Goal: Task Accomplishment & Management: Use online tool/utility

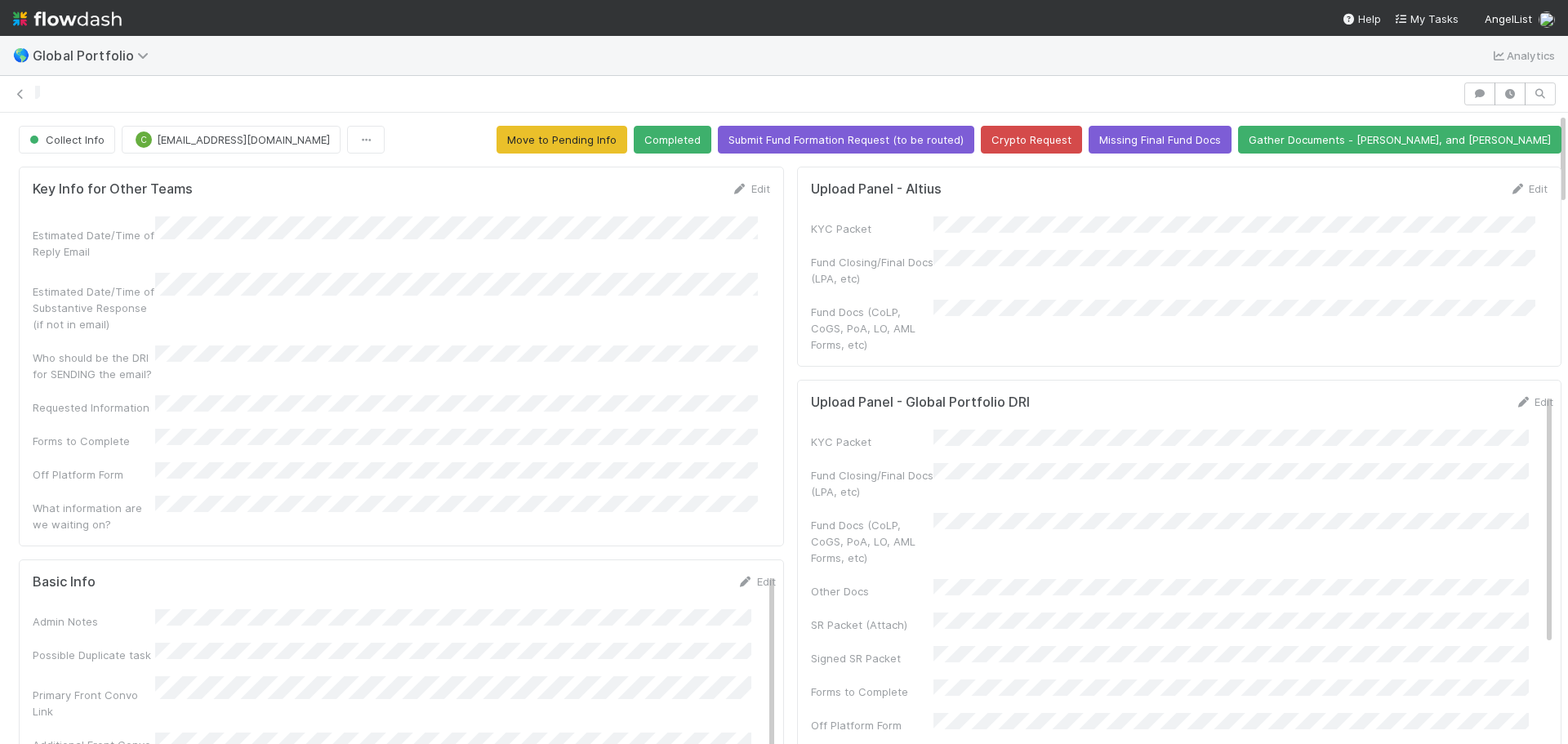
click at [26, 20] on img at bounding box center [67, 18] width 109 height 27
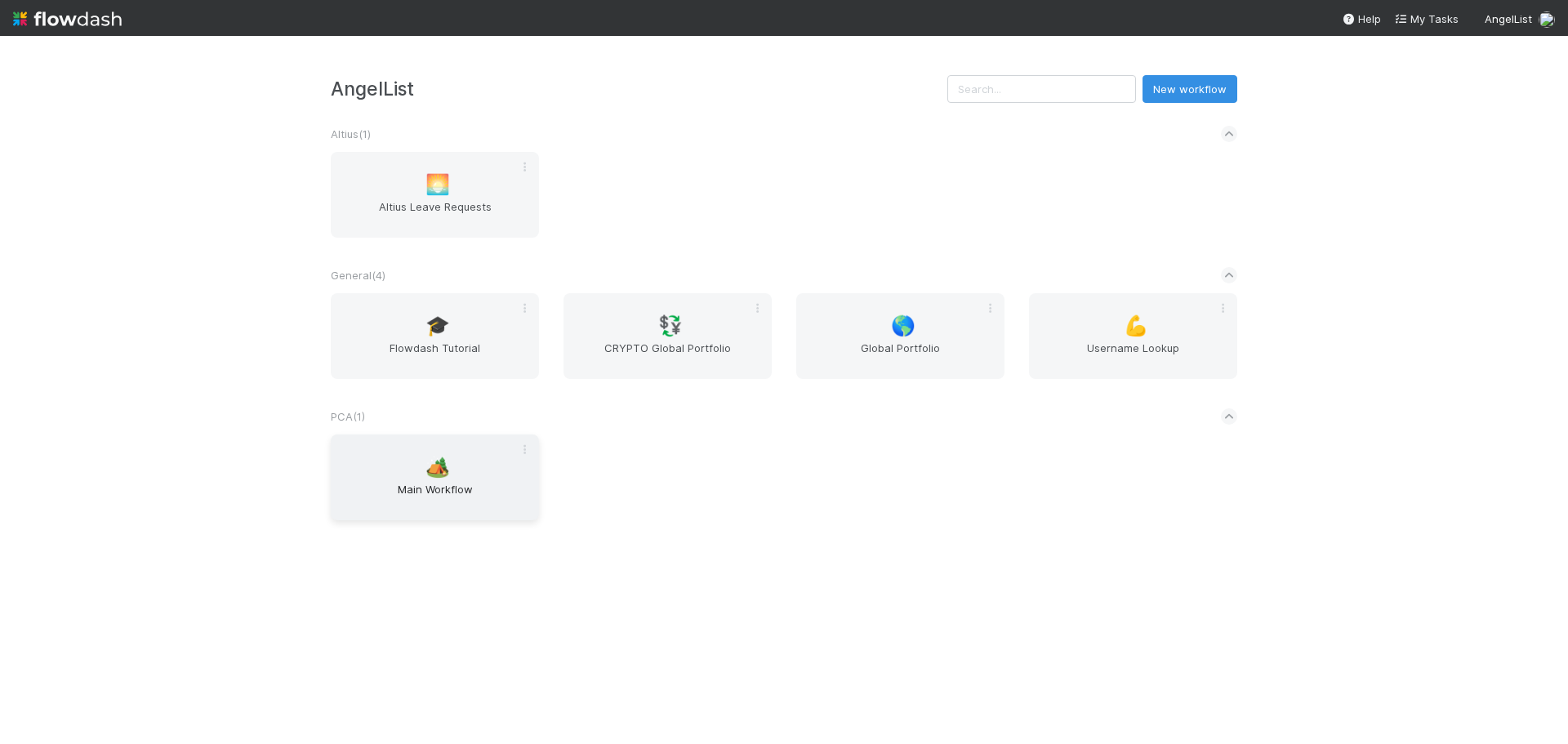
click at [444, 487] on span "Main Workflow" at bounding box center [435, 497] width 195 height 33
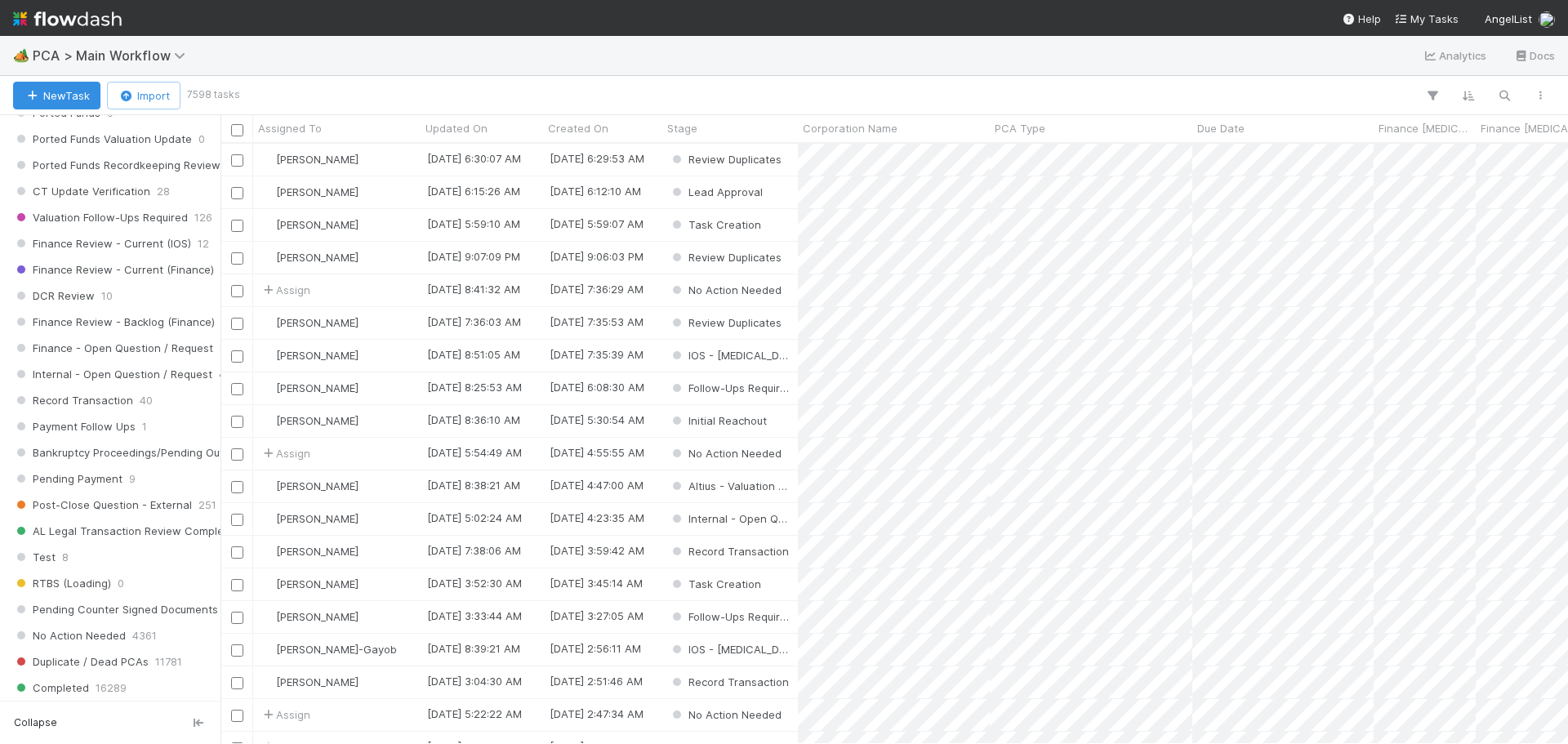
scroll to position [1224, 0]
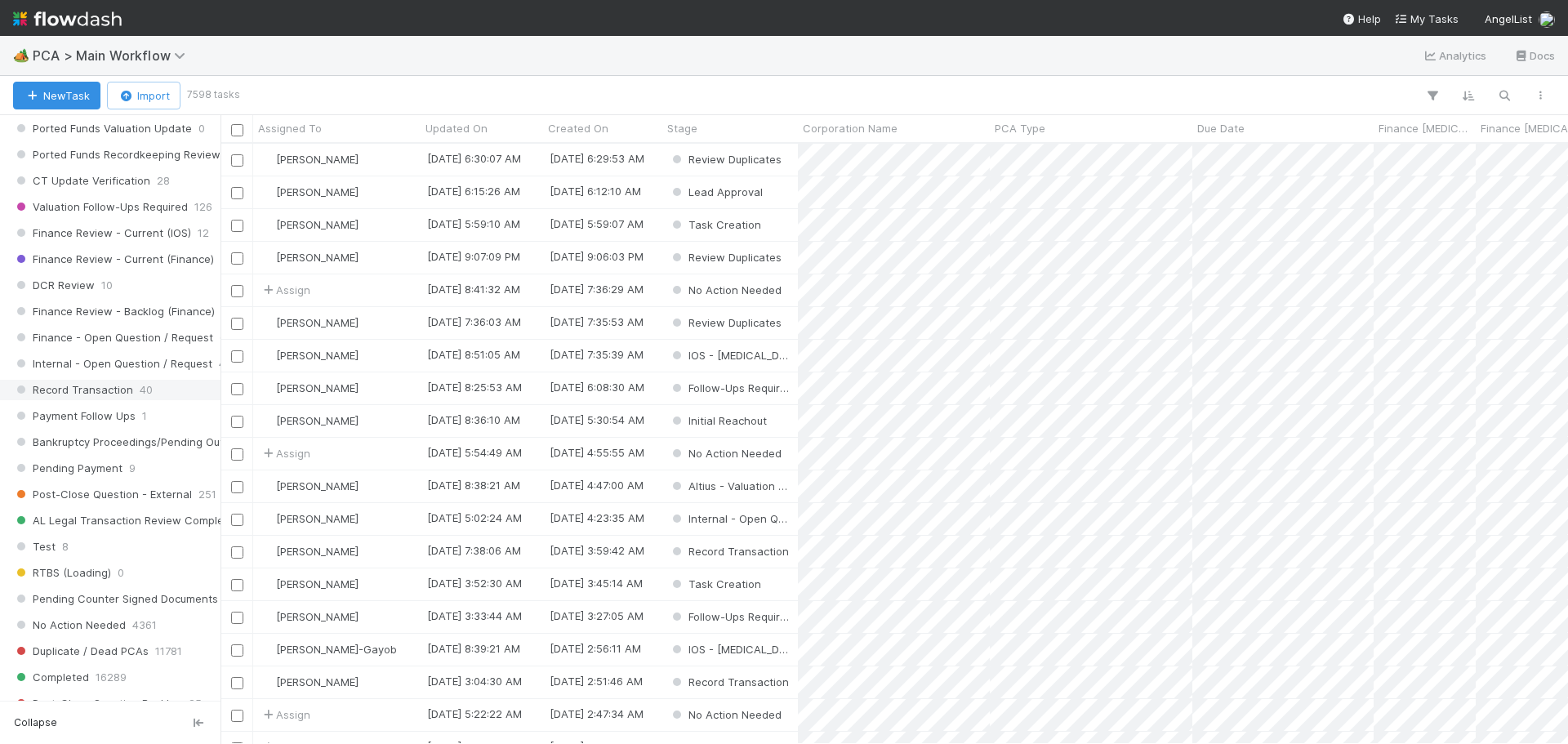
click at [127, 387] on span "Record Transaction" at bounding box center [73, 389] width 120 height 20
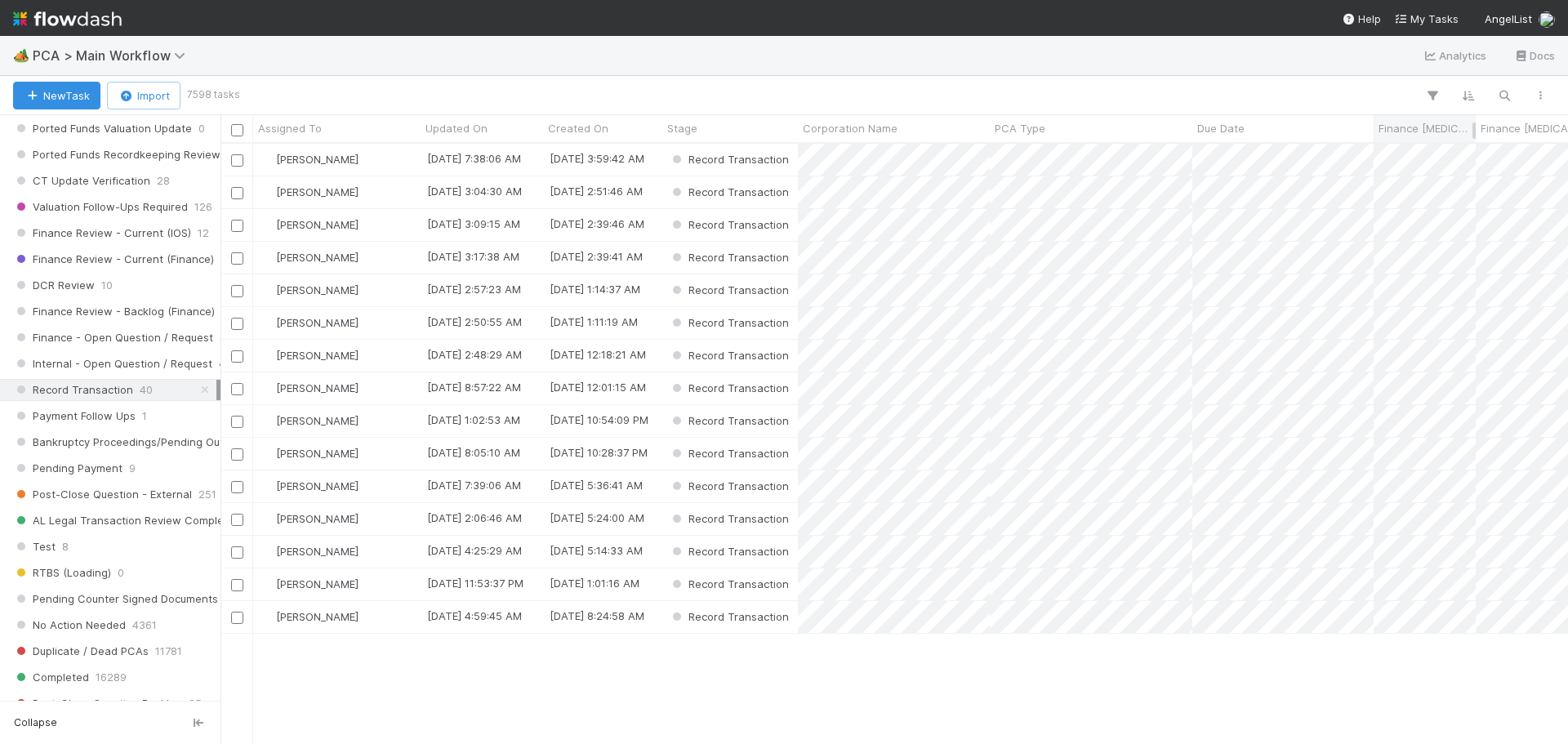
scroll to position [588, 1335]
click at [1430, 99] on icon "button" at bounding box center [1433, 96] width 16 height 15
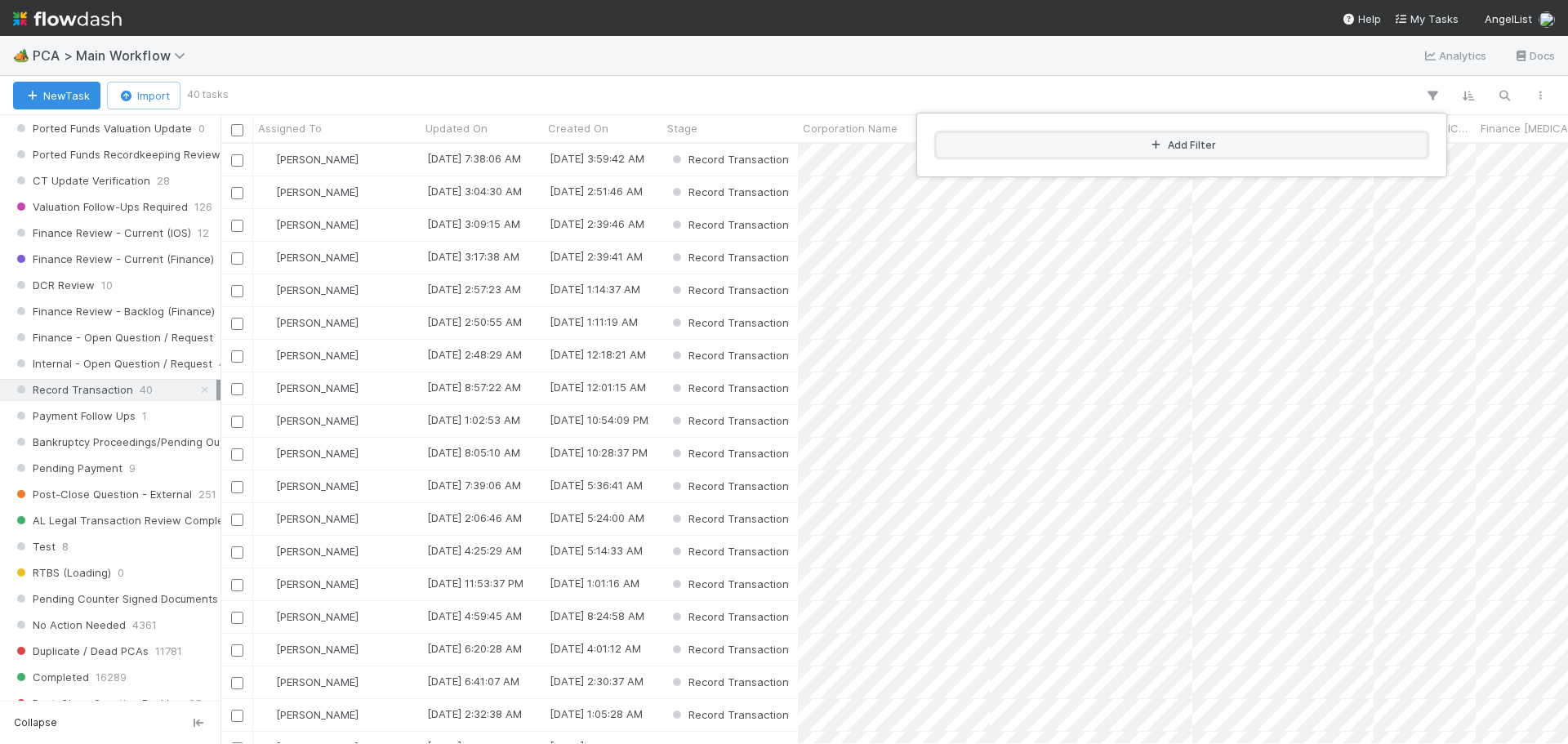
click at [1181, 139] on button "Add Filter" at bounding box center [1181, 145] width 490 height 24
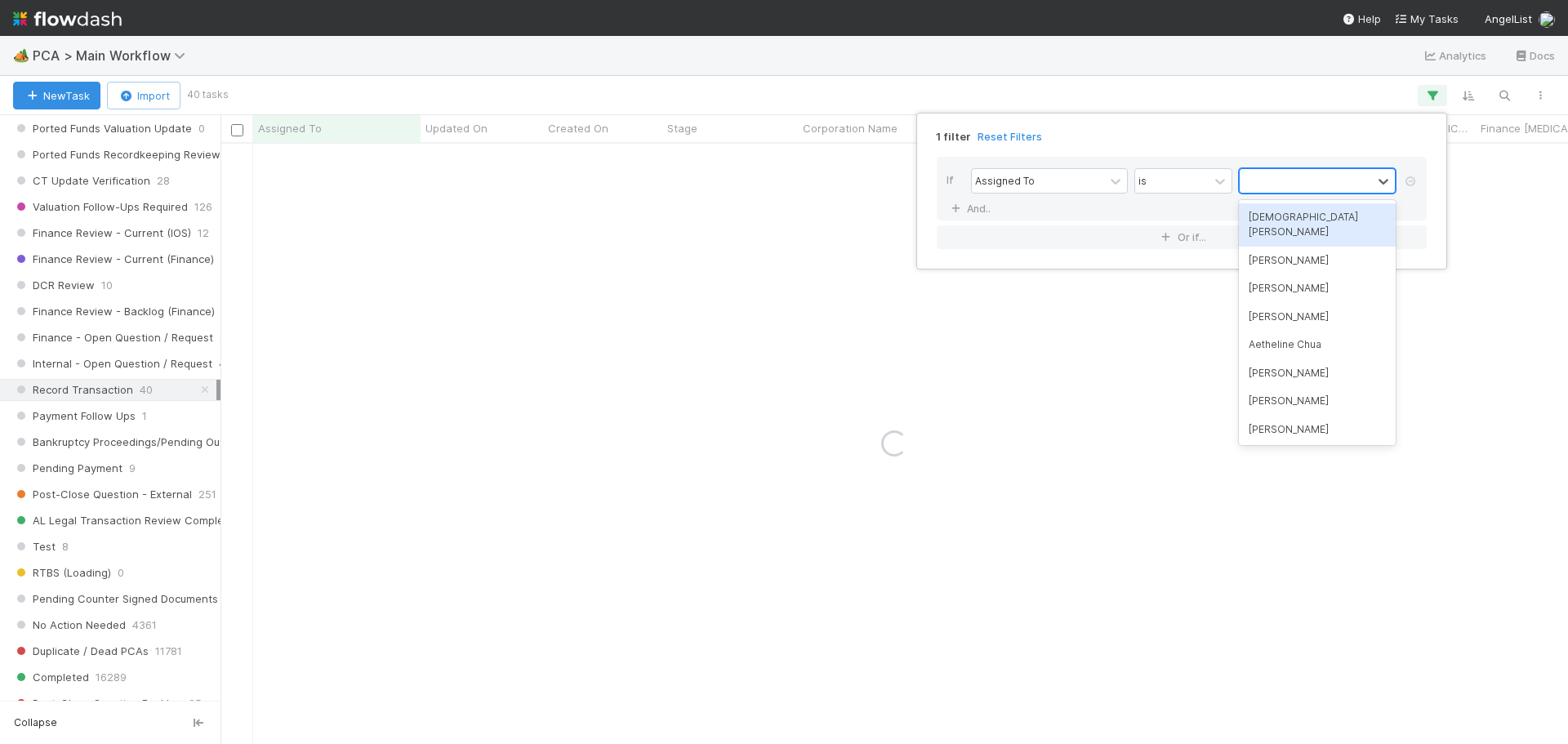
click at [1311, 189] on div at bounding box center [1305, 181] width 132 height 24
click at [1277, 228] on div "[DEMOGRAPHIC_DATA] [PERSON_NAME]" at bounding box center [1317, 224] width 157 height 43
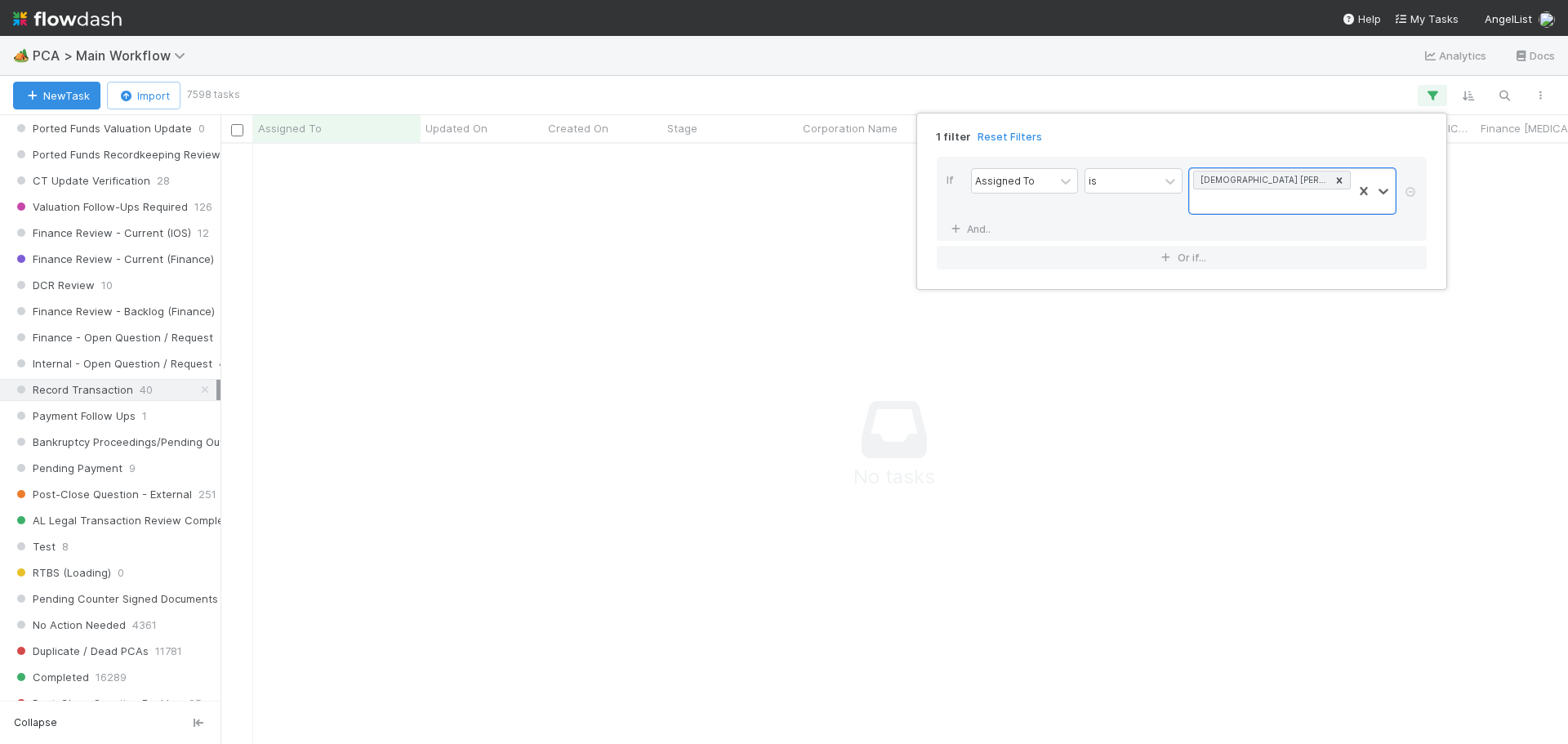
scroll to position [575, 1335]
click at [856, 352] on div "1 filter Reset Filters If Assigned To is Cristantine [PERSON_NAME] And.. Or if.…" at bounding box center [784, 372] width 1568 height 744
